Goal: Transaction & Acquisition: Purchase product/service

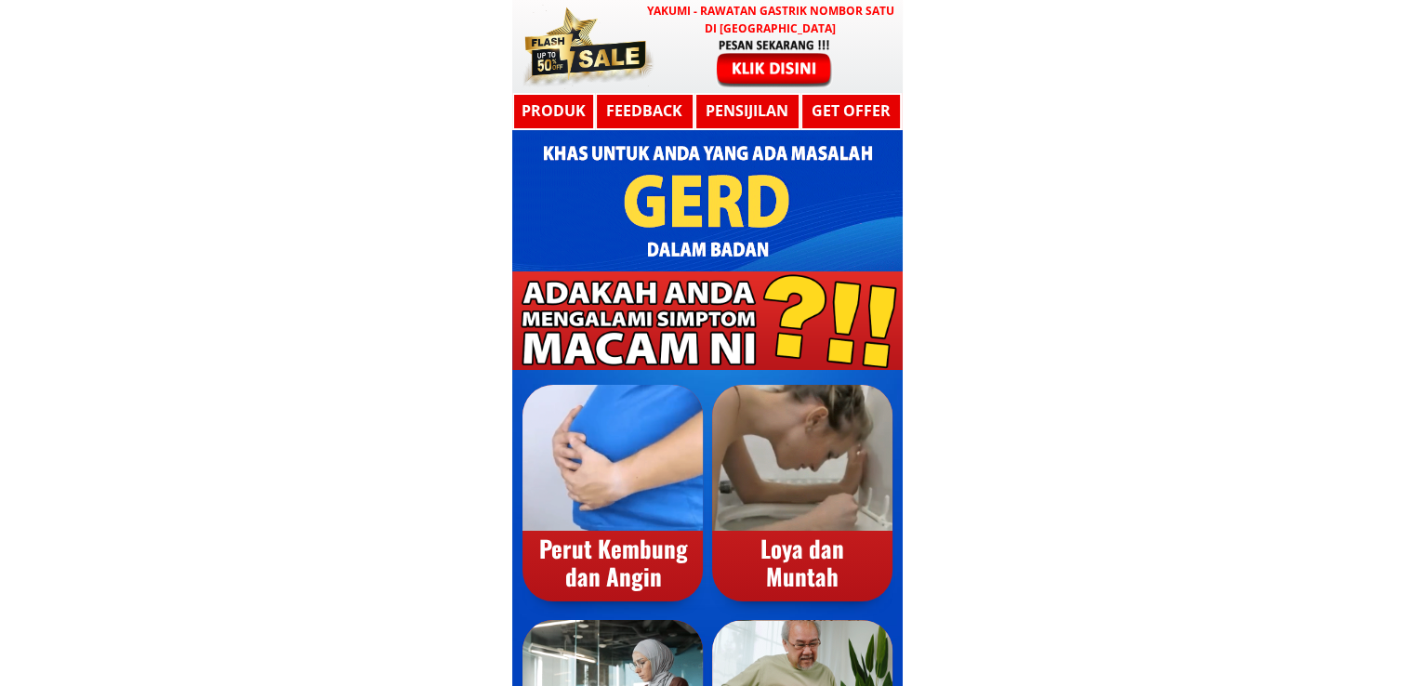
click at [647, 62] on div at bounding box center [586, 46] width 130 height 83
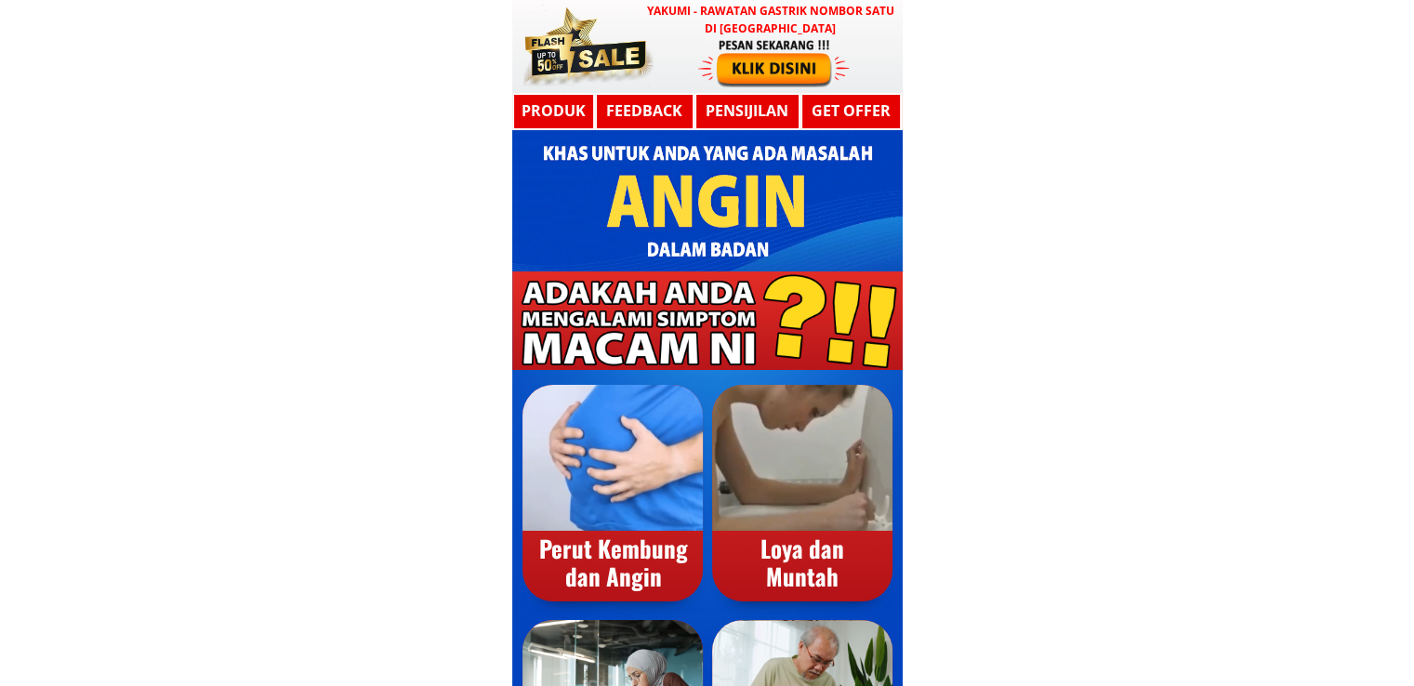
click at [763, 57] on div at bounding box center [774, 62] width 152 height 50
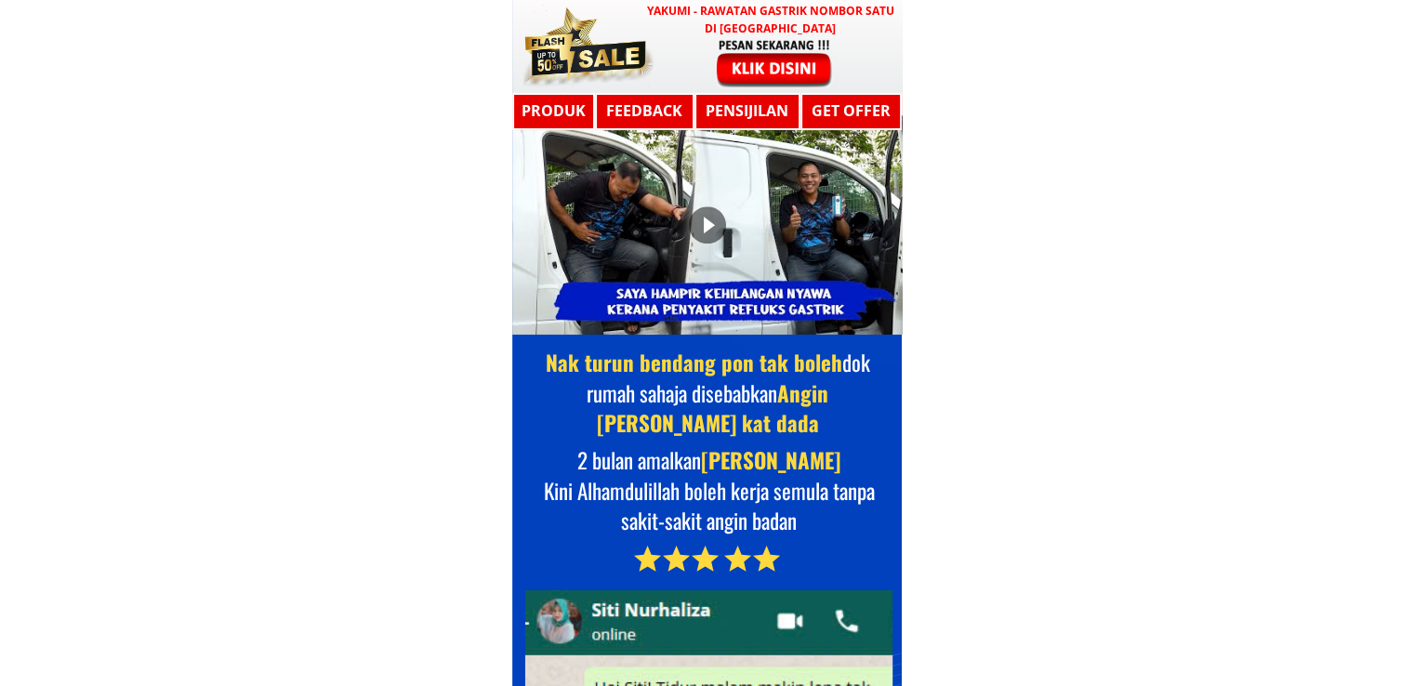
scroll to position [9954, 0]
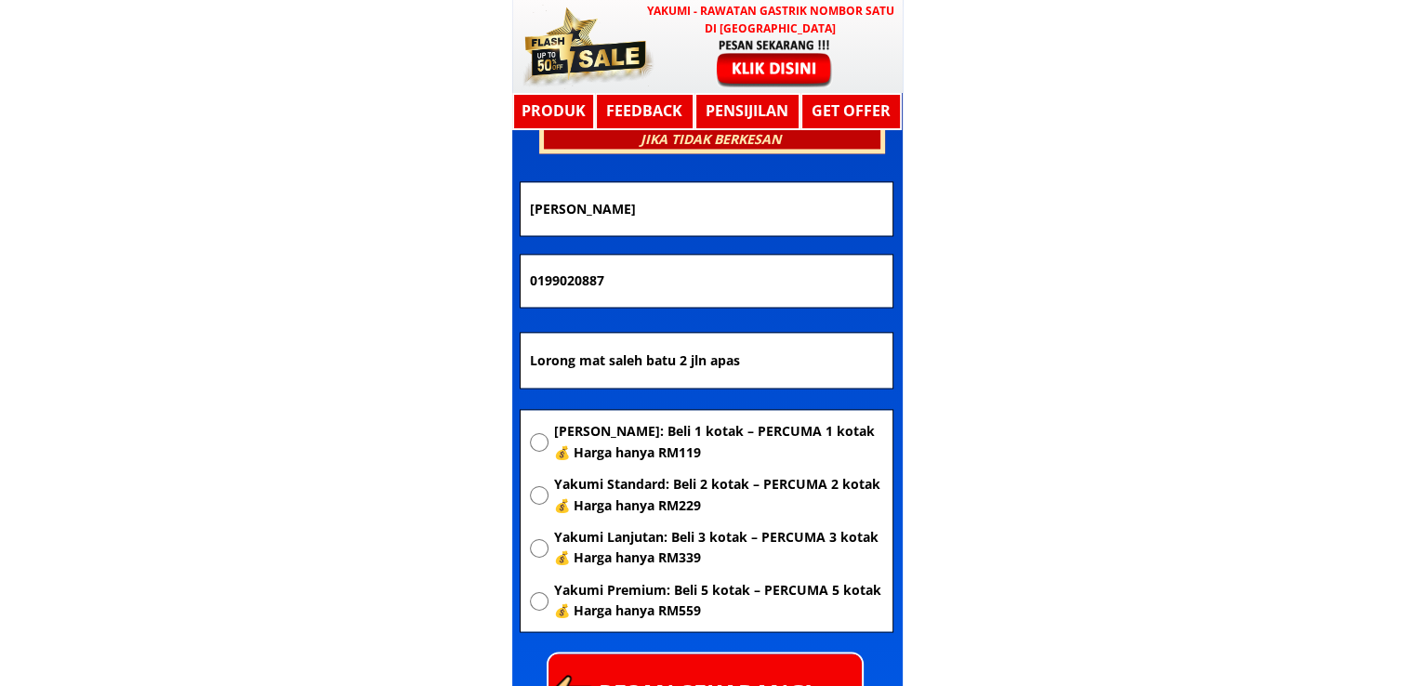
click at [648, 440] on span "[PERSON_NAME]: Beli 1 kotak – PERCUMA 1 kotak 💰 Harga hanya RM119" at bounding box center [717, 442] width 329 height 42
radio input "true"
drag, startPoint x: 806, startPoint y: 367, endPoint x: 415, endPoint y: 369, distance: 391.4
paste input "[GEOGRAPHIC_DATA]"
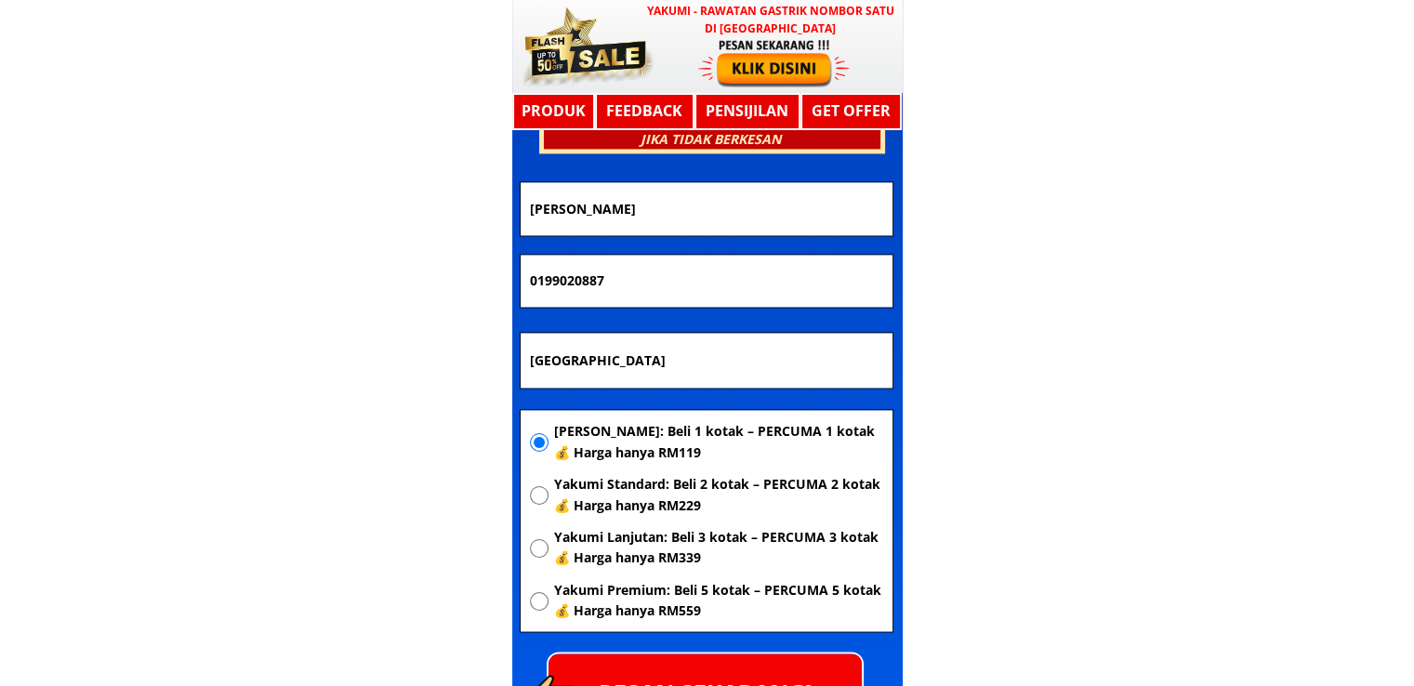
type input "[GEOGRAPHIC_DATA]"
drag, startPoint x: 688, startPoint y: 284, endPoint x: 413, endPoint y: 284, distance: 275.2
paste input "601133729501"
type input "601133729501"
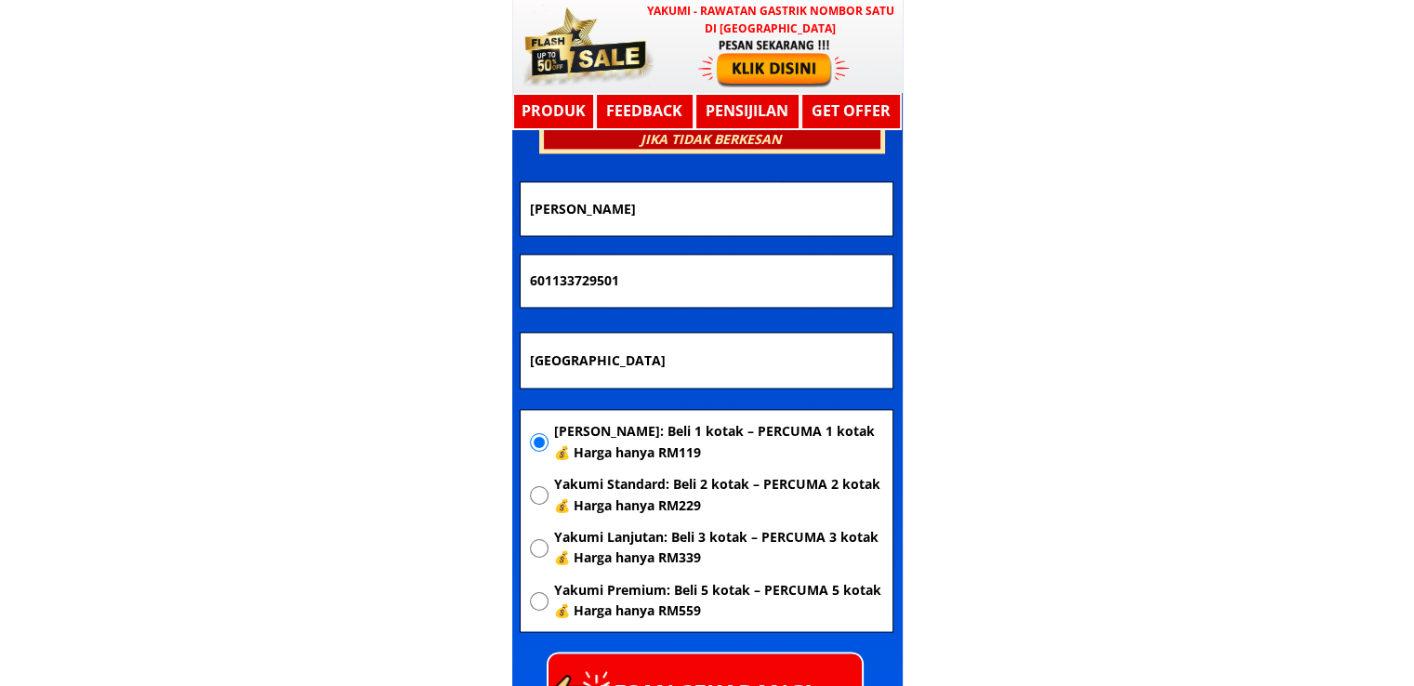
drag, startPoint x: 773, startPoint y: 204, endPoint x: 439, endPoint y: 231, distance: 334.8
paste input "noranisah"
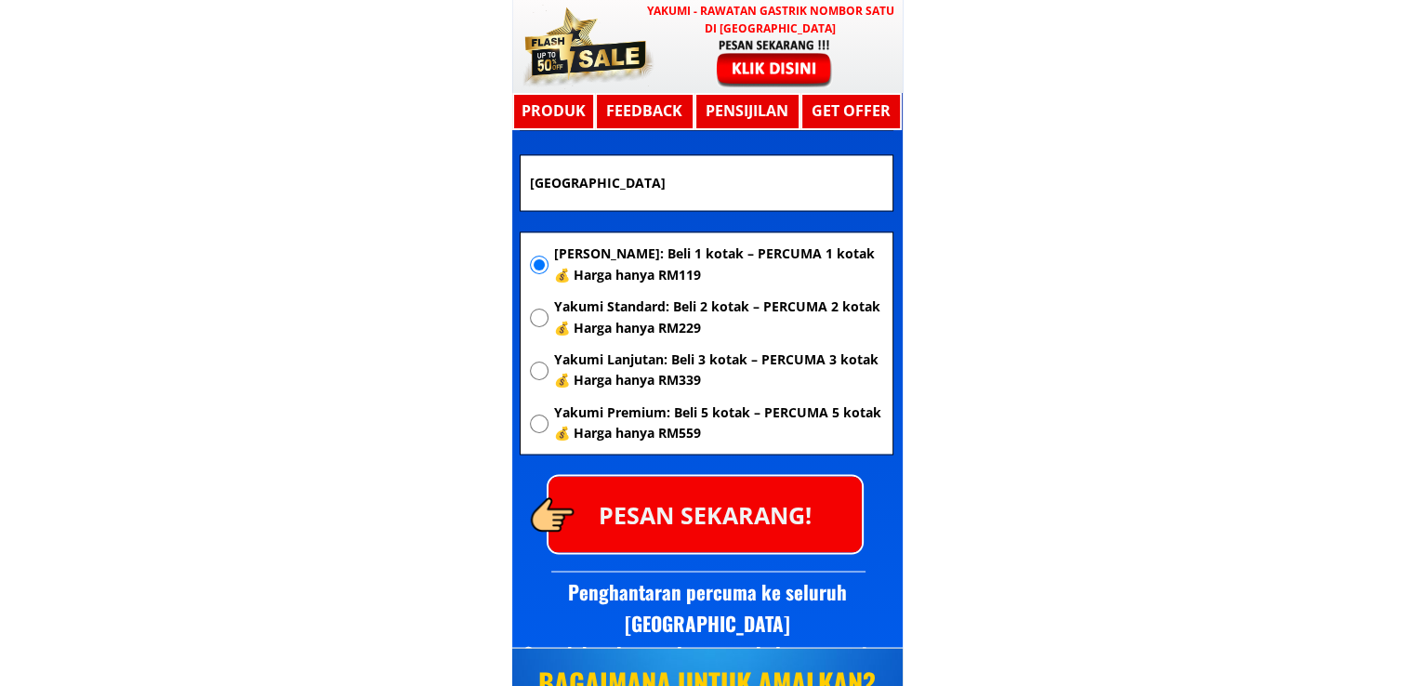
scroll to position [10140, 0]
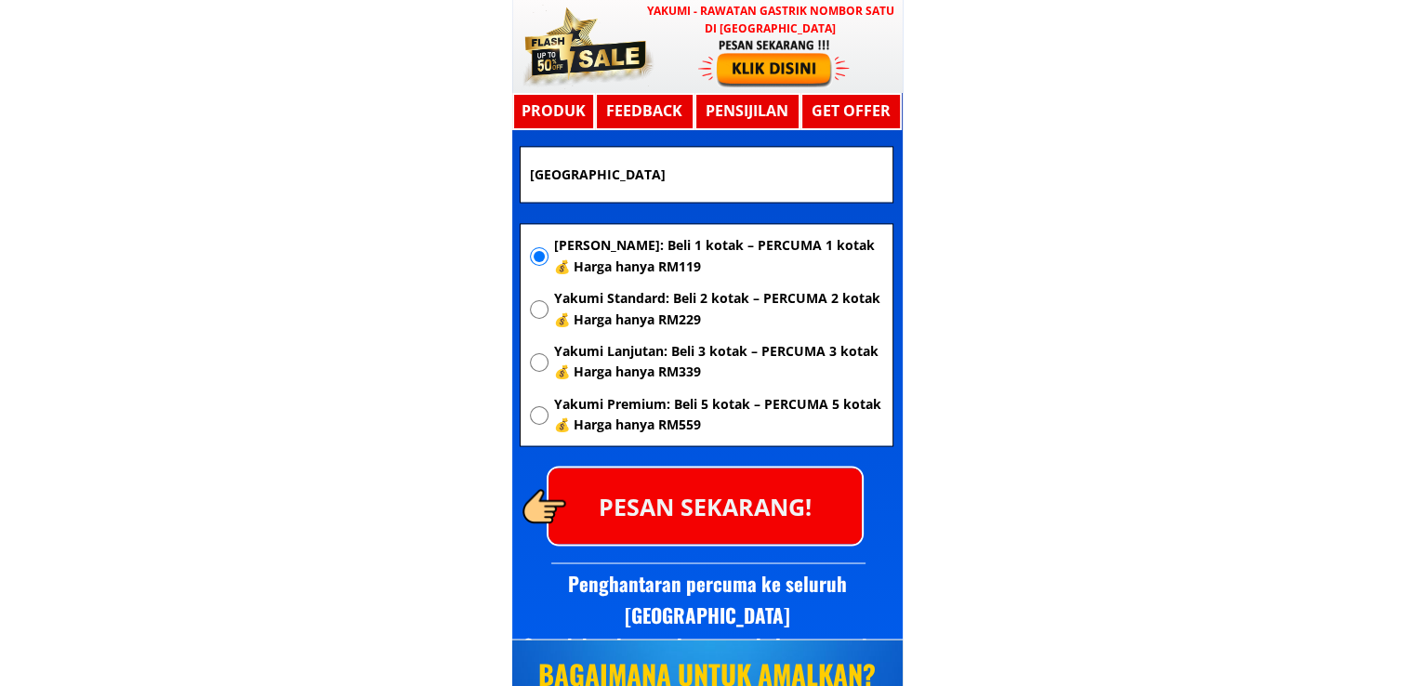
type input "noranisah"
click at [702, 485] on p "PESAN SEKARANG!" at bounding box center [704, 505] width 313 height 75
